Goal: Task Accomplishment & Management: Complete application form

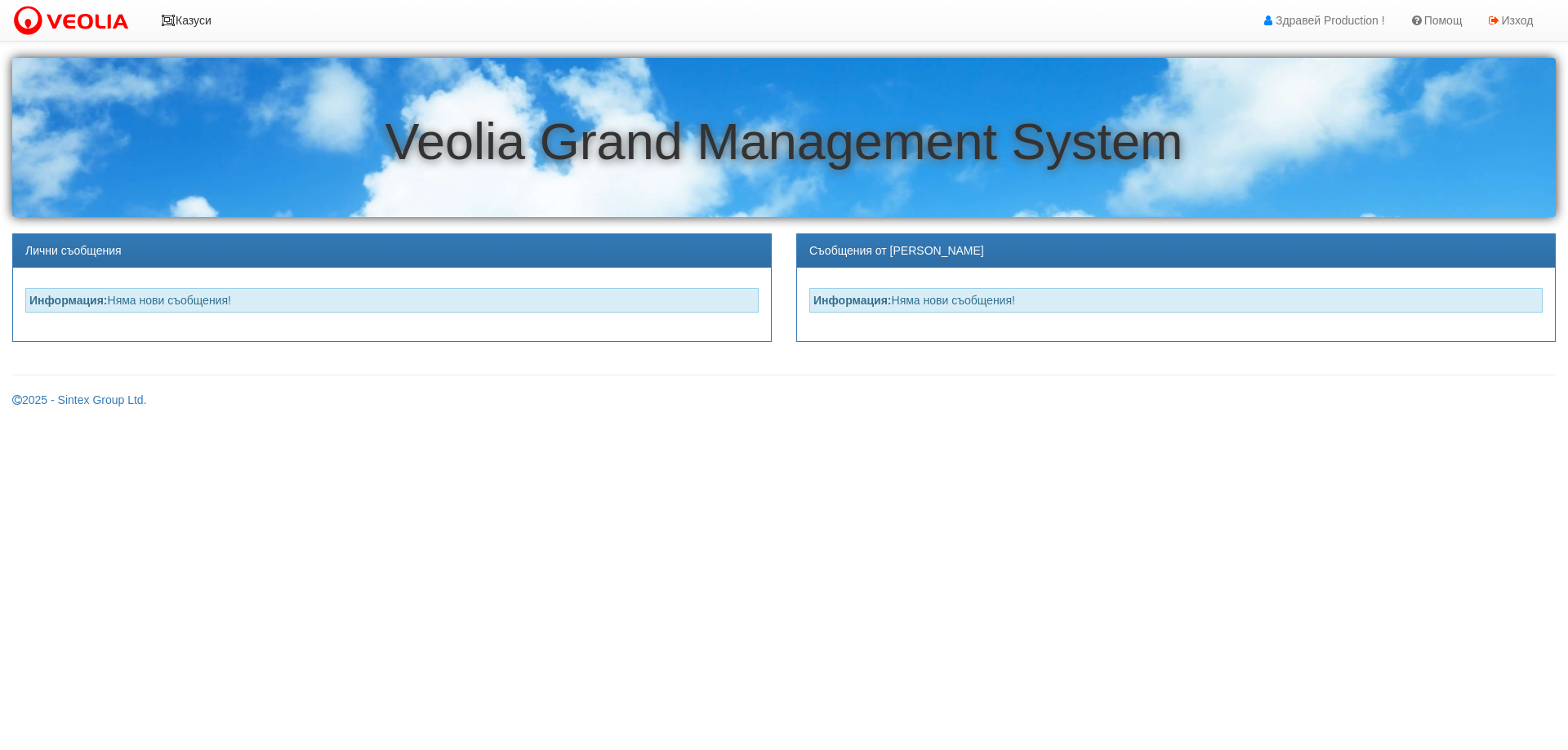
click at [182, 18] on link "Казуси" at bounding box center [187, 20] width 75 height 41
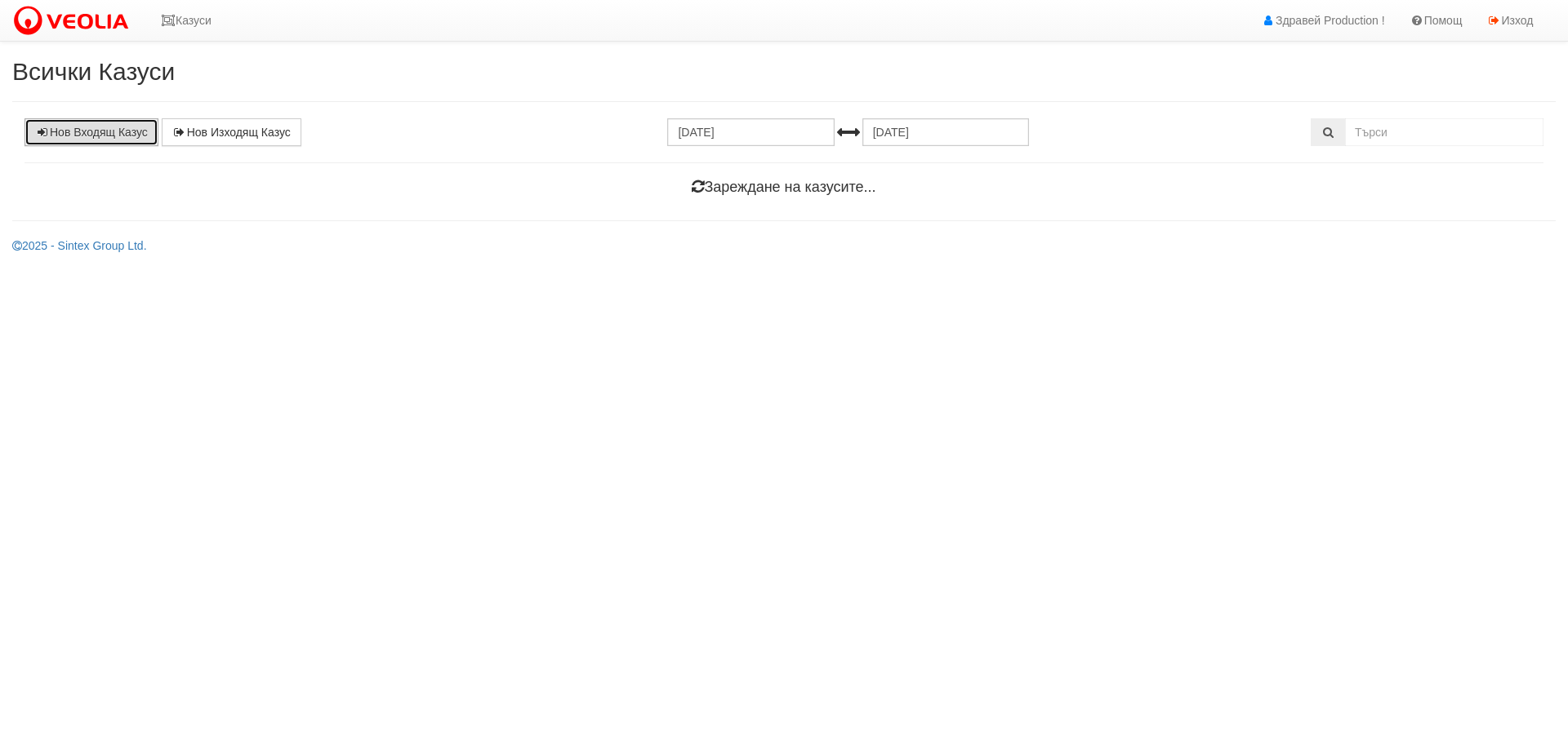
click at [119, 132] on link "Нов Входящ Казус" at bounding box center [91, 131] width 134 height 28
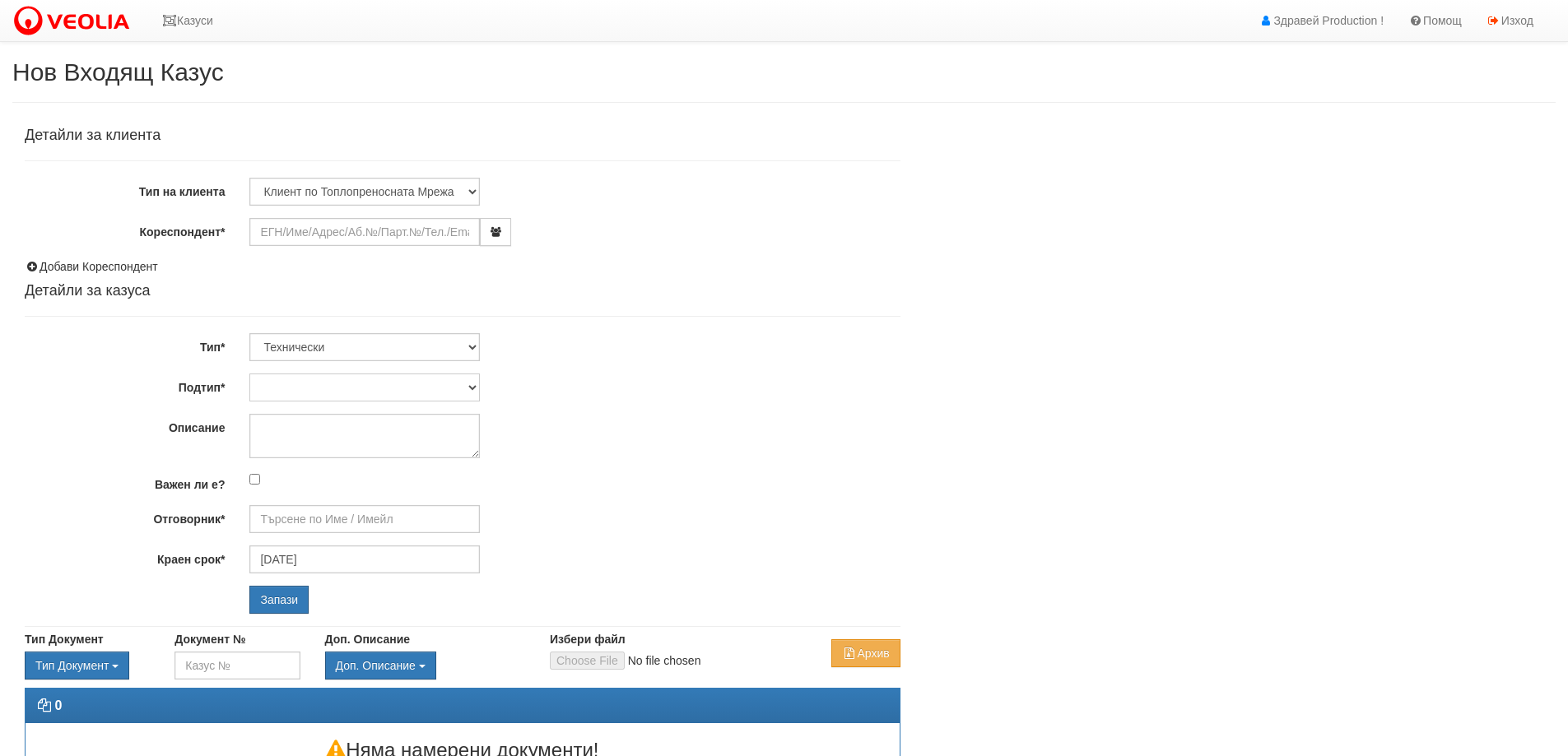
type input "03/10/2025"
type input "Дончо Дончев - Технически"
click at [383, 231] on input "Кореспондент*" at bounding box center [365, 231] width 230 height 28
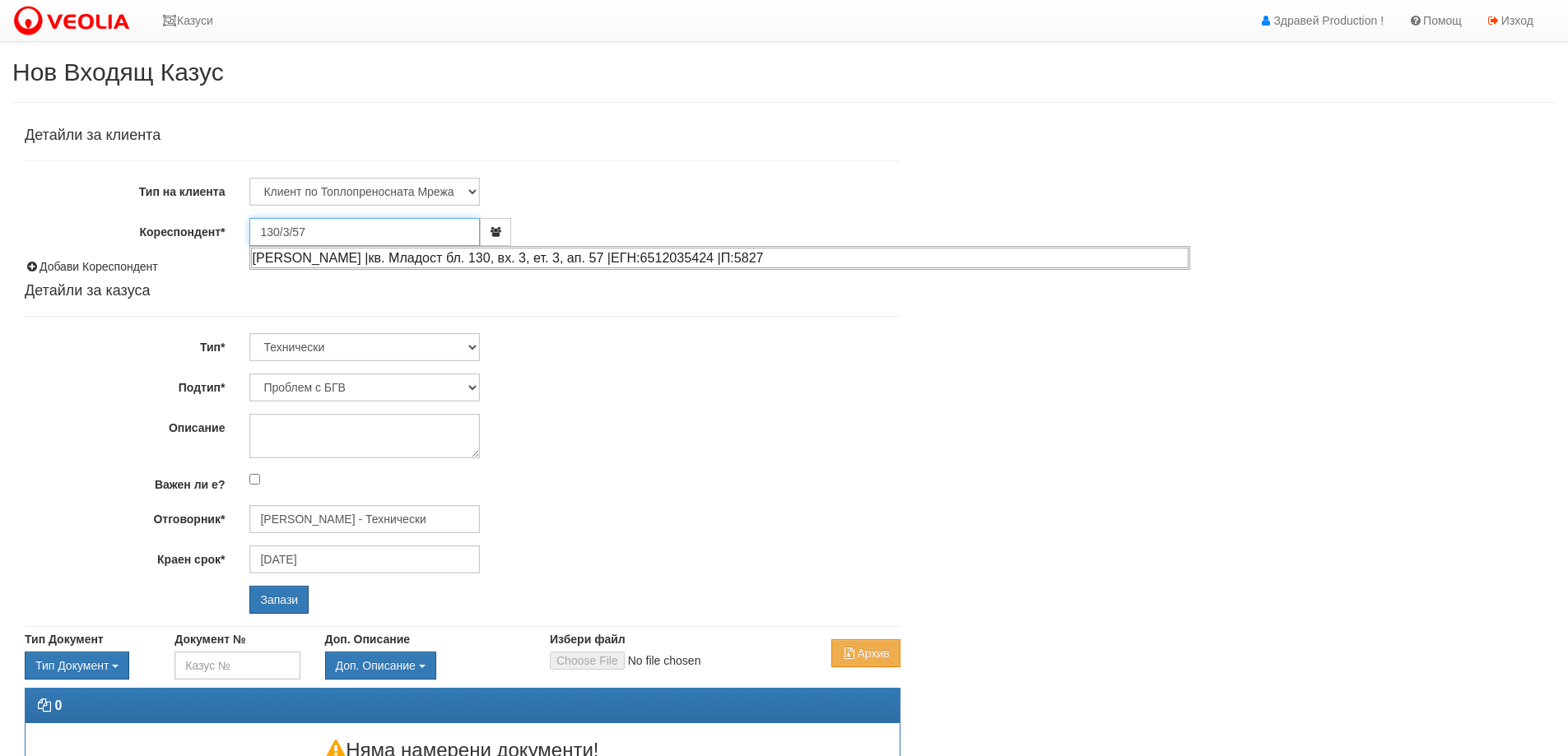
click at [672, 255] on div "МИЛЧО БЕЛЧЕВ МИНЧЕВ |кв. Младост бл. 130, вх. 3, ет. 3, ап. 57 |ЕГН:6512035424 …" at bounding box center [720, 258] width 938 height 20
type input "МИЛЧО БЕЛЧЕВ МИНЧЕВ"
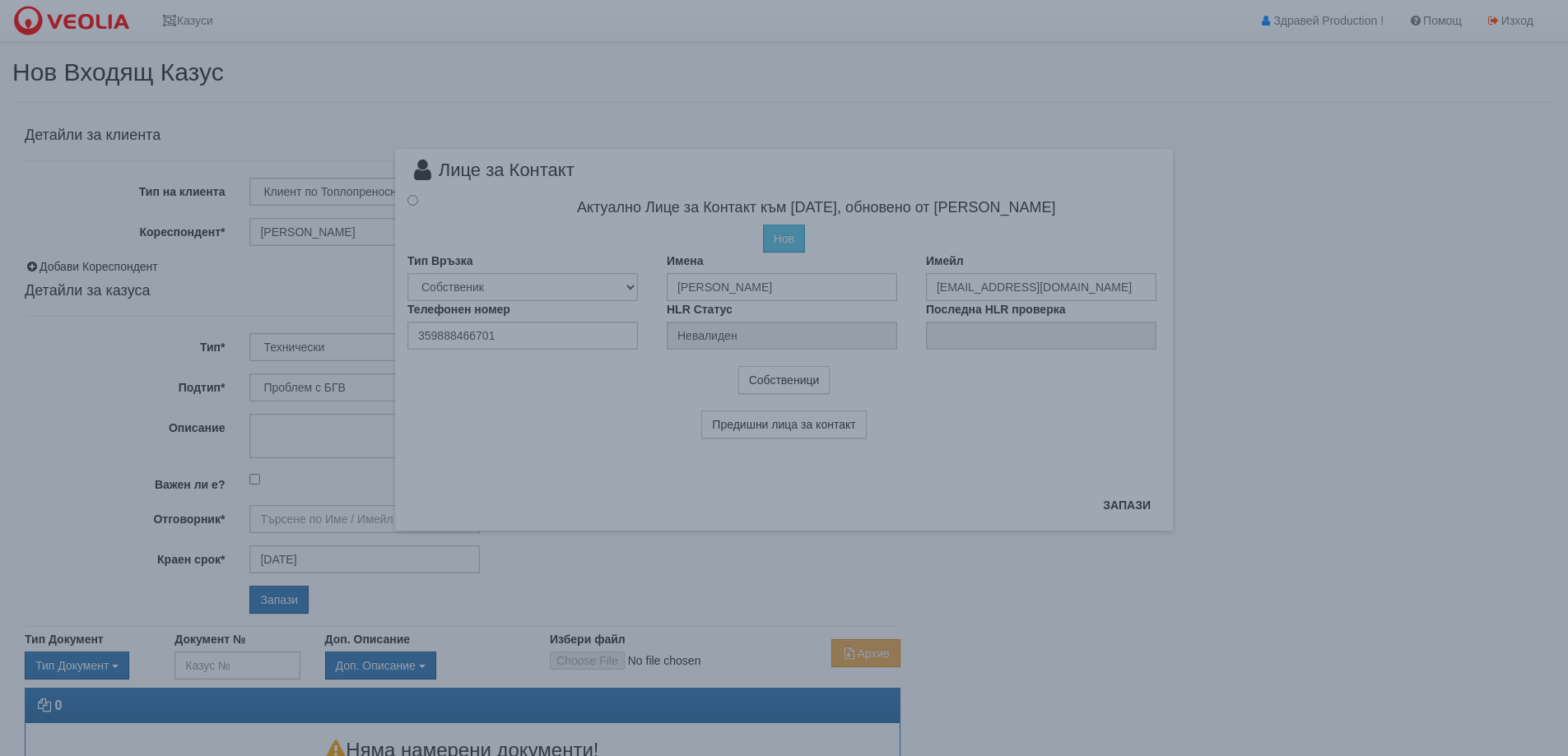
type input "Дончо Дончев - Технически"
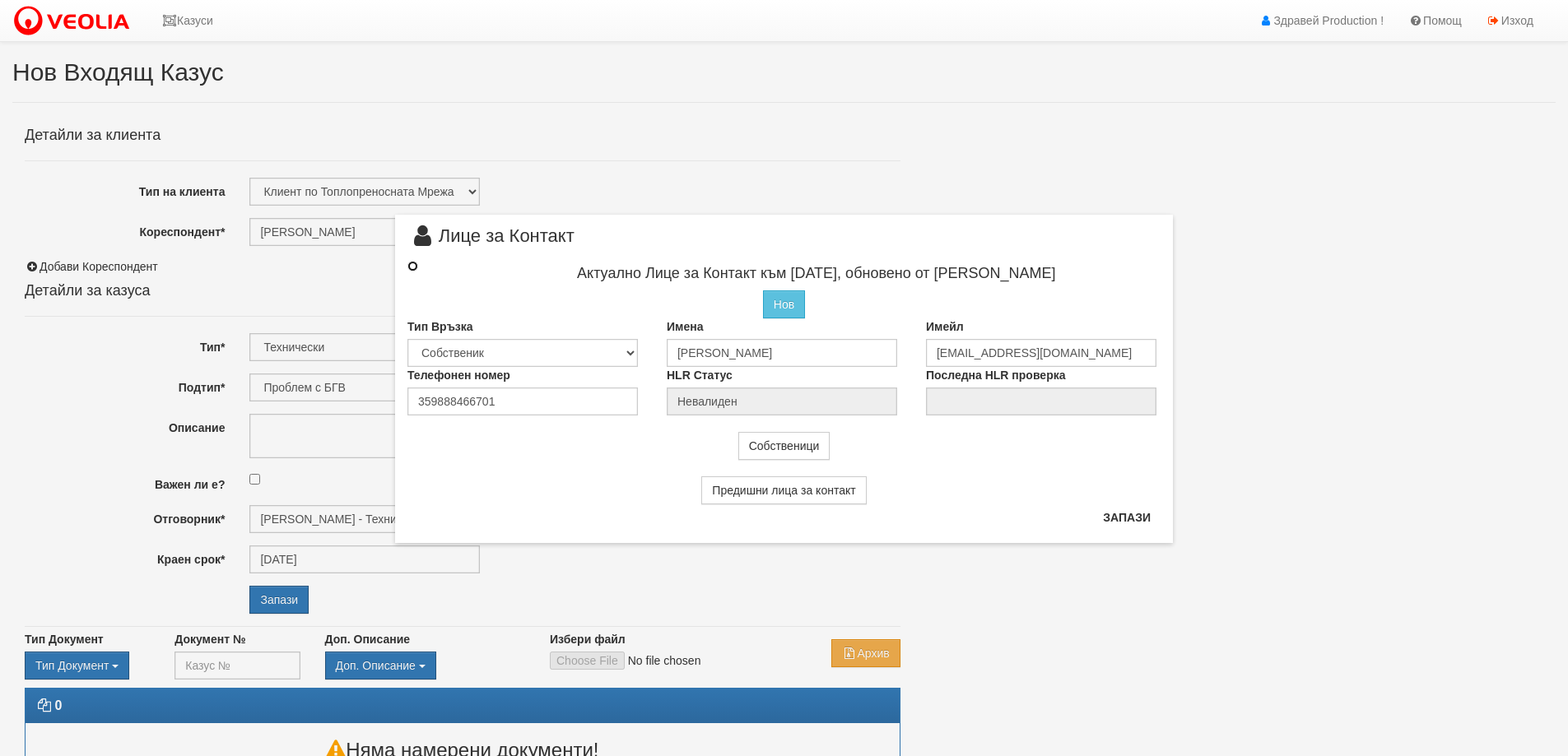
click at [416, 267] on input "radio" at bounding box center [413, 266] width 11 height 11
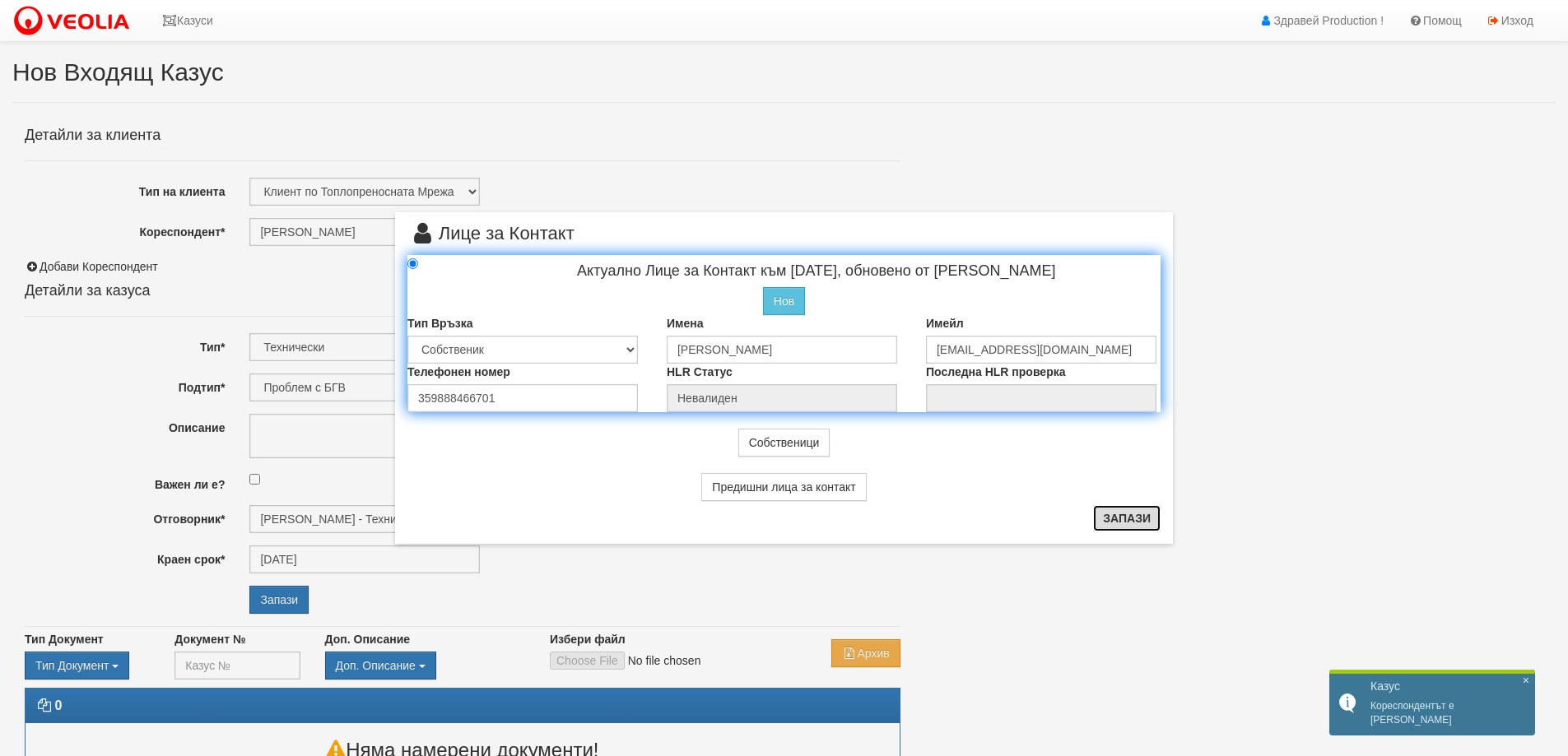
click at [1147, 521] on button "Запази" at bounding box center [1127, 518] width 68 height 26
radio input "true"
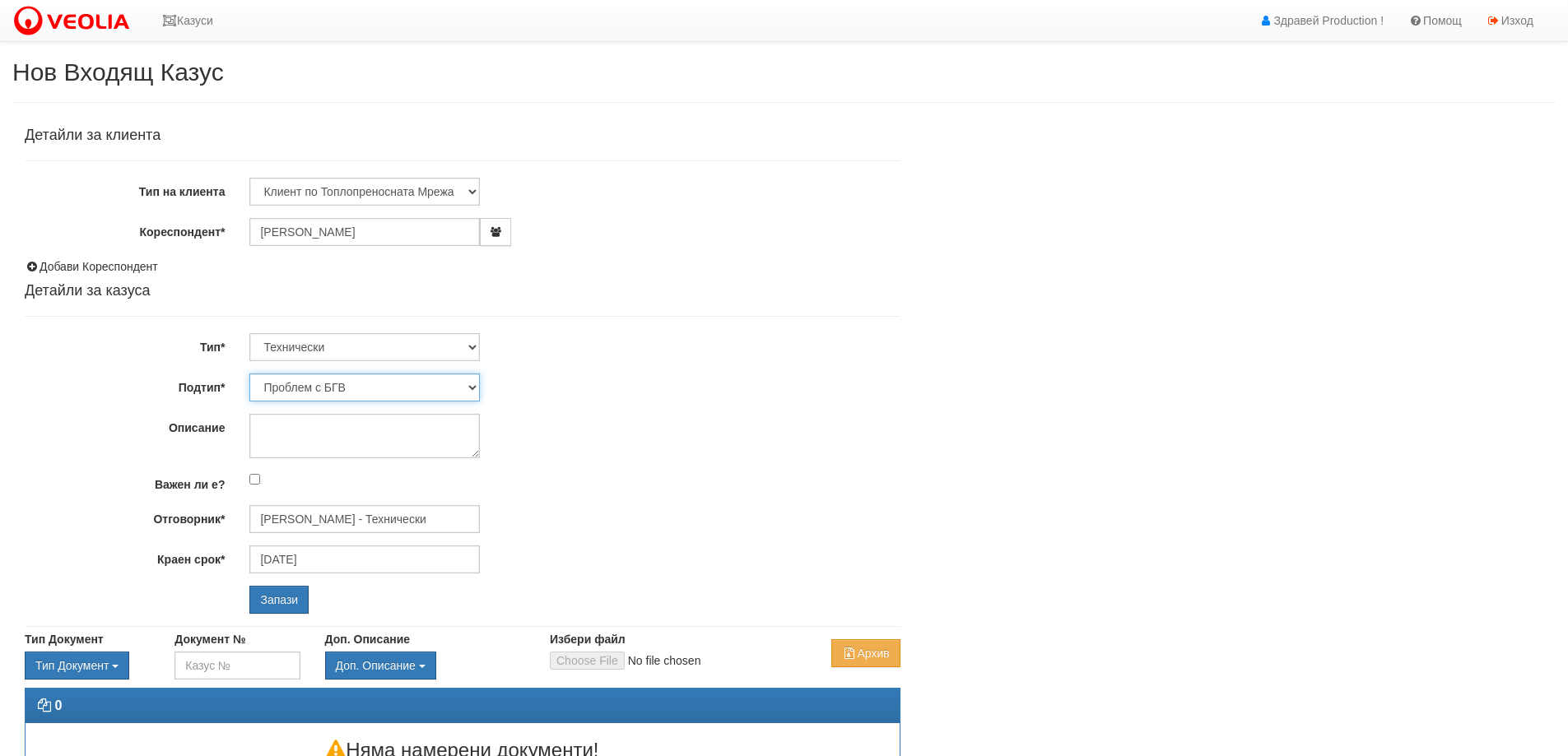
click at [354, 392] on select "Проблем с БГВ Теч ВОИ Теч БГВ Теч в АС Теч от водомер Проблем в АС Интервенция …" at bounding box center [365, 387] width 230 height 28
select select "Теч БГВ"
click at [250, 374] on select "Проблем с БГВ Теч ВОИ Теч БГВ Теч в АС Теч от водомер Проблем в АС Интервенция …" at bounding box center [365, 387] width 230 height 28
type input "02/10/2025"
type input "Дончо Дончев - Технически"
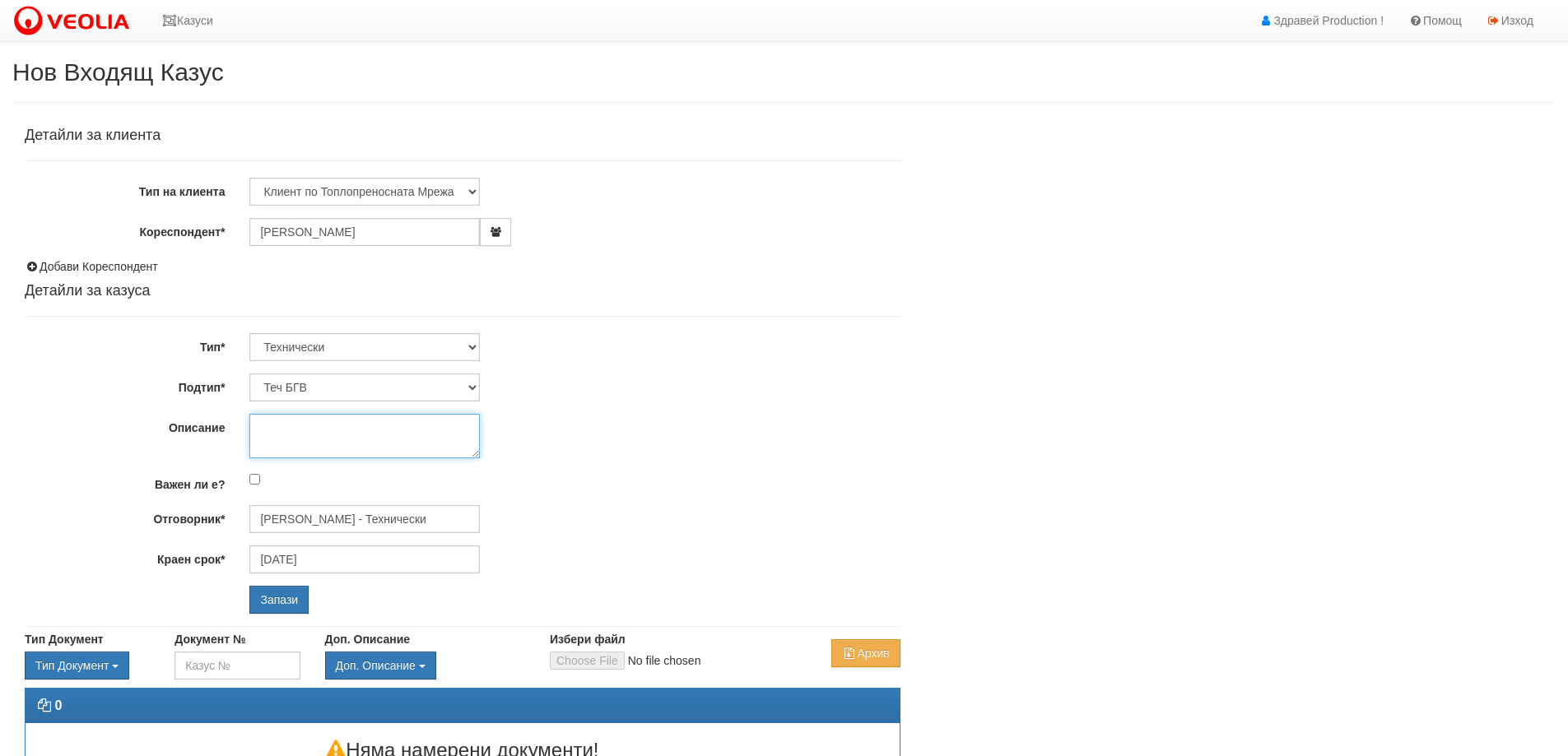
click at [297, 448] on textarea "Описание" at bounding box center [365, 436] width 230 height 45
click at [297, 448] on textarea "Теч в апартамента." at bounding box center [365, 436] width 230 height 45
click at [293, 453] on textarea "Теч в апартамента." at bounding box center [365, 436] width 230 height 45
click at [383, 432] on textarea "Теч в апартамента." at bounding box center [365, 436] width 230 height 45
click at [322, 451] on textarea "Теч в апартамента." at bounding box center [365, 436] width 230 height 45
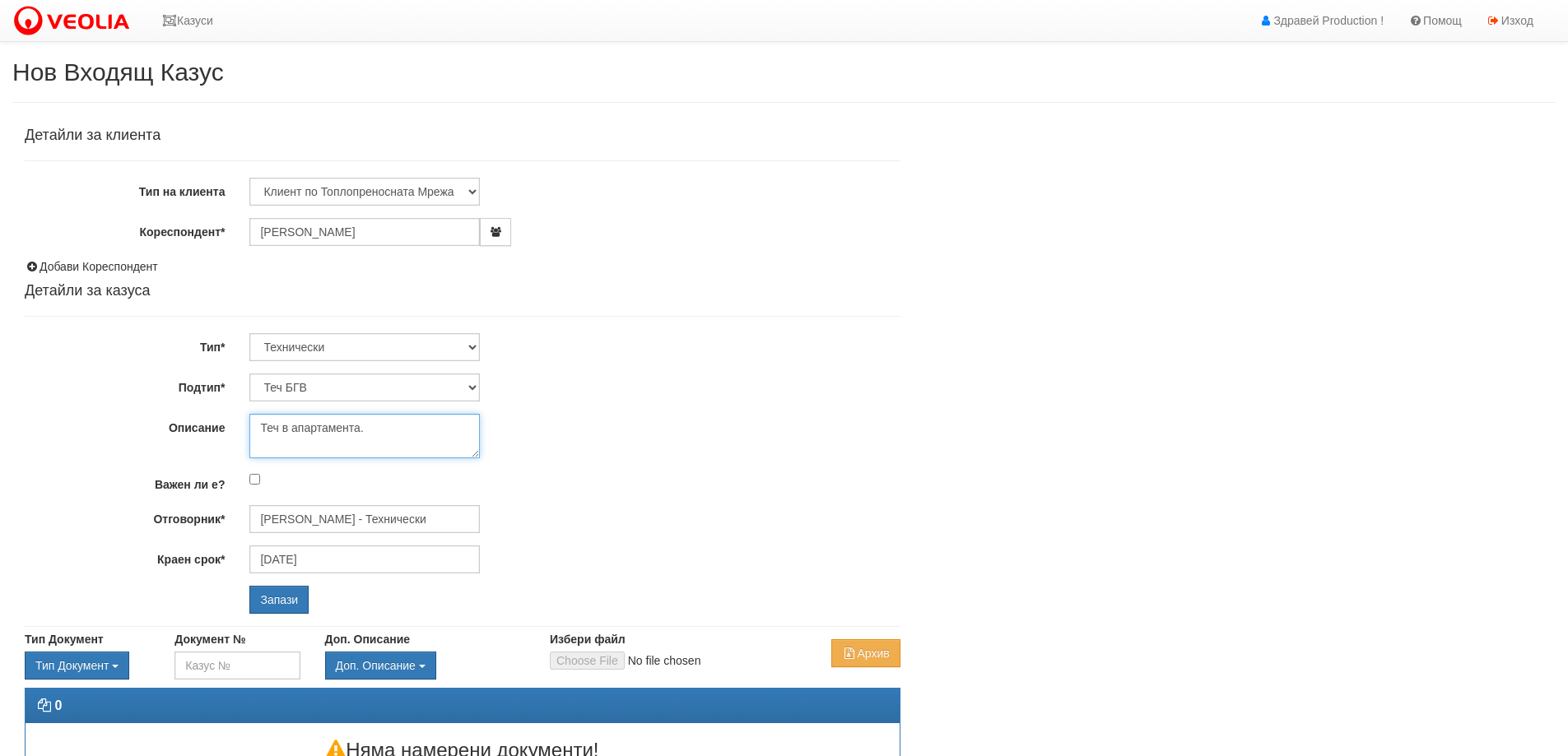
click at [369, 428] on textarea "Теч в апартамента." at bounding box center [365, 436] width 230 height 45
type textarea "Теч в апартамента. 0895454463 - Иван Белчев"
click at [259, 601] on input "Запази" at bounding box center [279, 600] width 59 height 28
